Goal: Navigation & Orientation: Find specific page/section

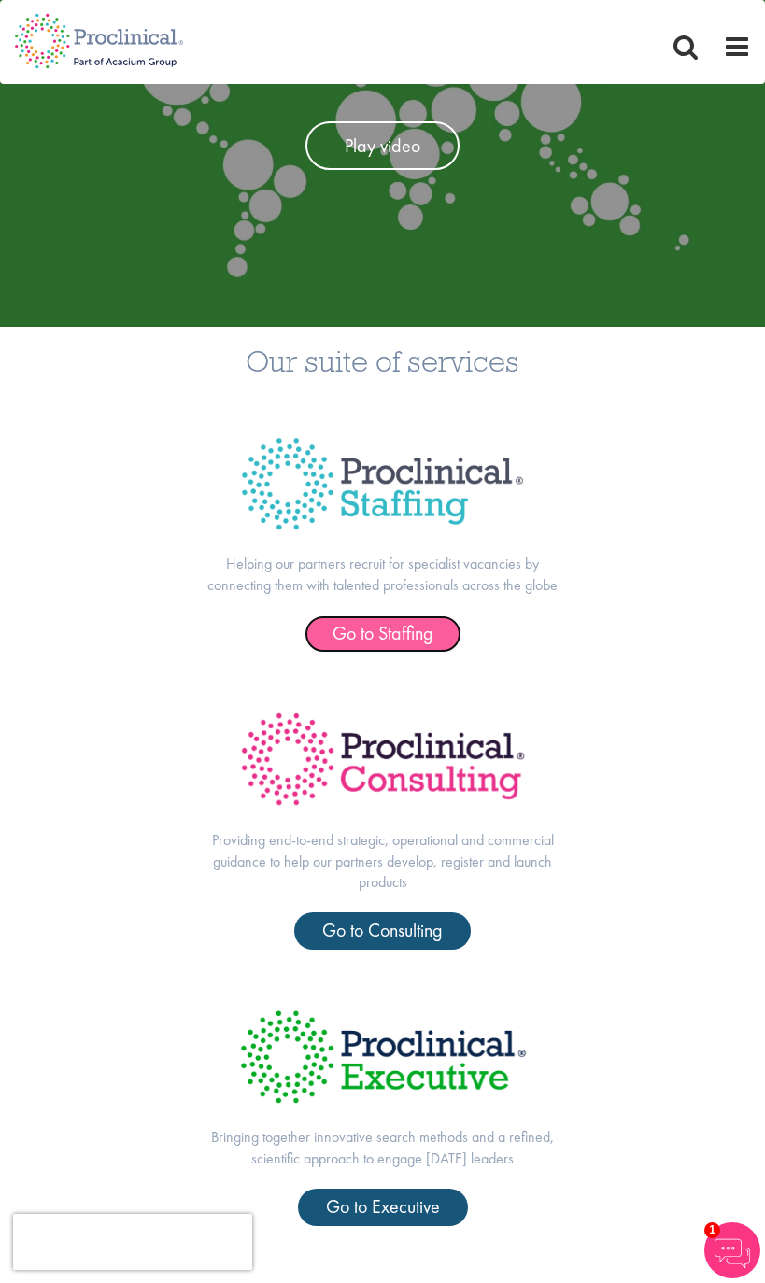
click at [382, 633] on span "Go to Staffing" at bounding box center [383, 633] width 101 height 24
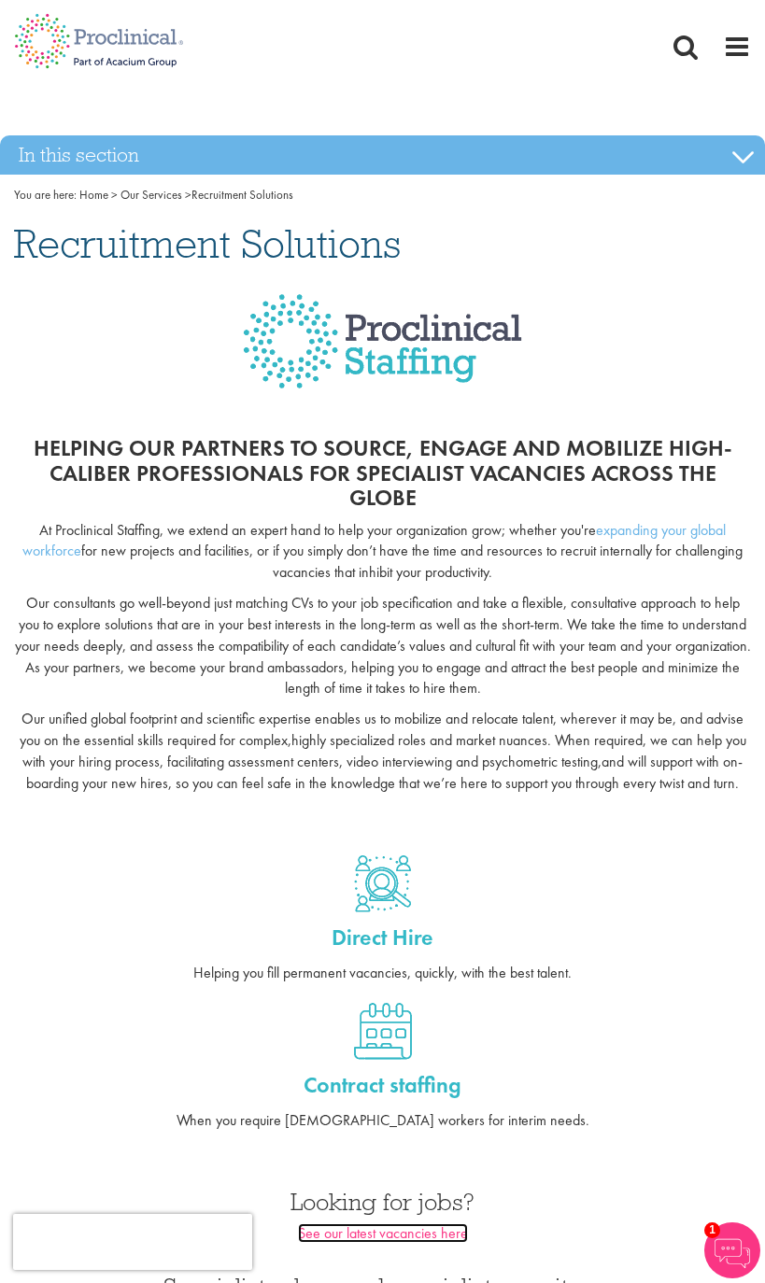
click at [382, 1233] on span "See our latest vacancies here" at bounding box center [383, 1234] width 170 height 20
